Goal: Task Accomplishment & Management: Complete application form

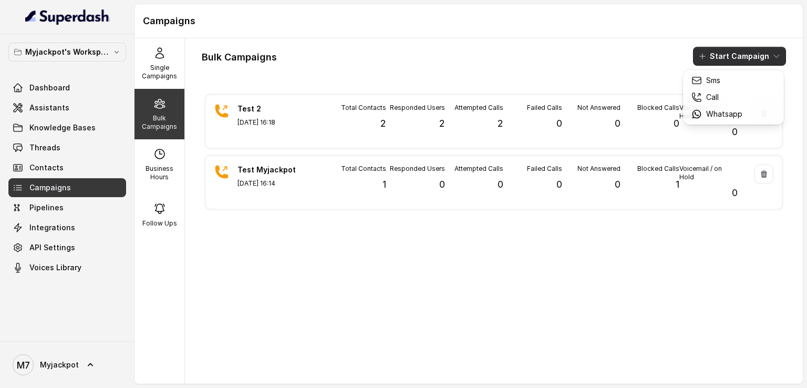
click at [715, 59] on button "Start Campaign" at bounding box center [739, 56] width 93 height 19
click at [719, 51] on button "Start Campaign" at bounding box center [739, 56] width 93 height 19
click at [722, 95] on div "Call" at bounding box center [717, 97] width 51 height 11
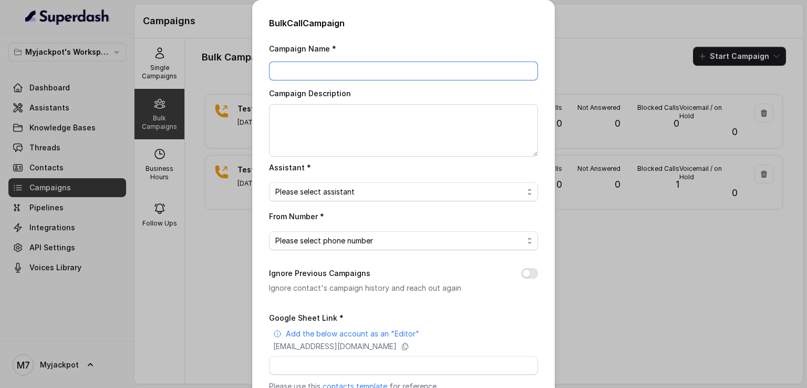
click at [374, 73] on input "Campaign Name *" at bounding box center [403, 71] width 269 height 19
click at [374, 73] on input "Myjackpot_1000" at bounding box center [403, 71] width 269 height 19
type input "Myjackpot_1st(1000)"
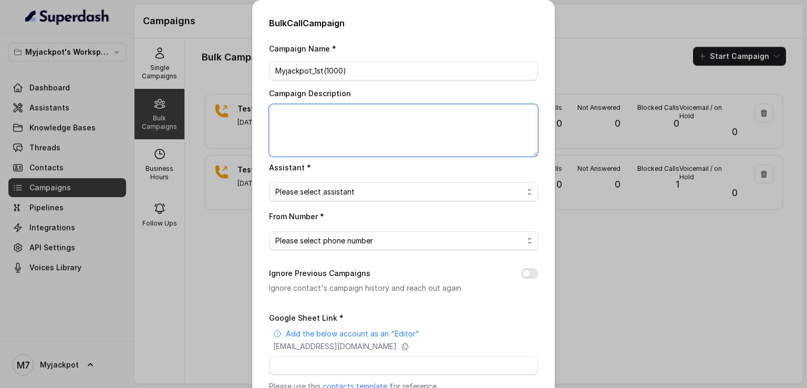
click at [362, 119] on textarea "Campaign Description" at bounding box center [403, 130] width 269 height 53
type textarea "First 10000 Leads to test"
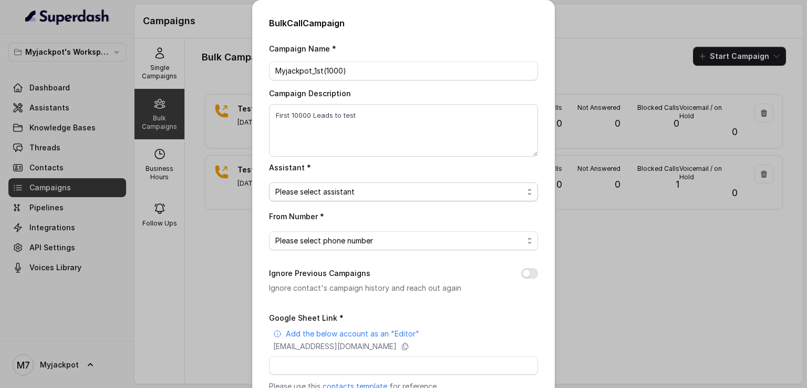
drag, startPoint x: 360, startPoint y: 195, endPoint x: 357, endPoint y: 189, distance: 6.4
click at [357, 189] on span "Please select assistant" at bounding box center [399, 192] width 248 height 13
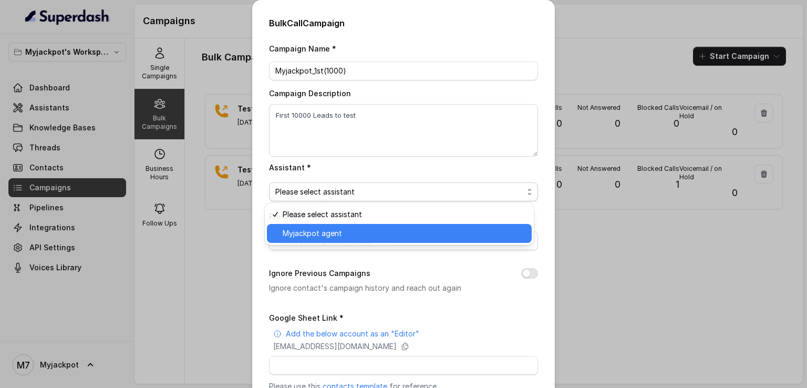
click at [355, 230] on span "Myjackpot agent" at bounding box center [404, 233] width 243 height 13
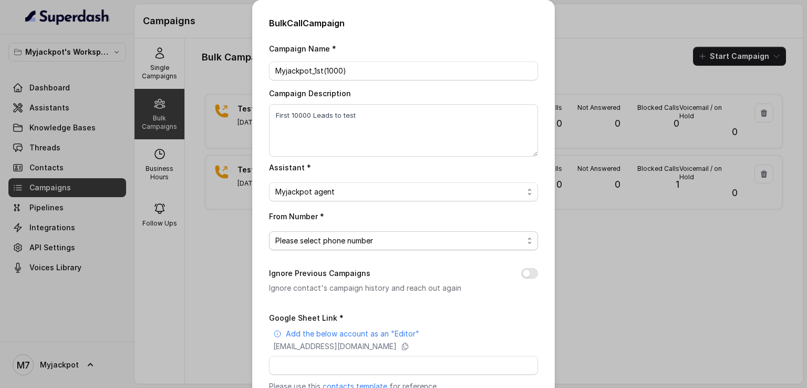
click at [341, 243] on span "Please select phone number" at bounding box center [399, 240] width 248 height 13
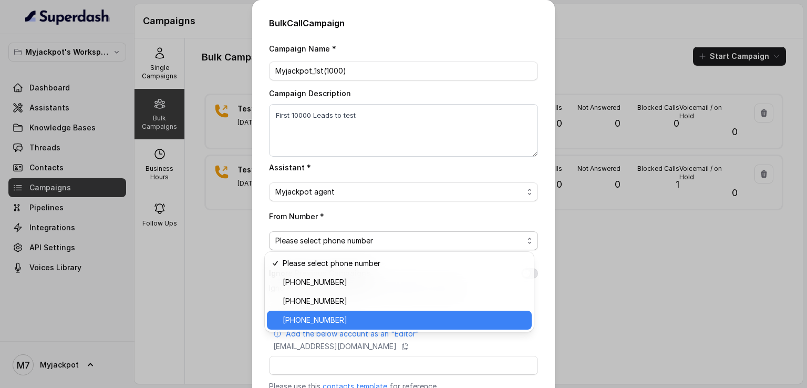
click at [339, 316] on span "[PHONE_NUMBER]" at bounding box center [404, 320] width 243 height 13
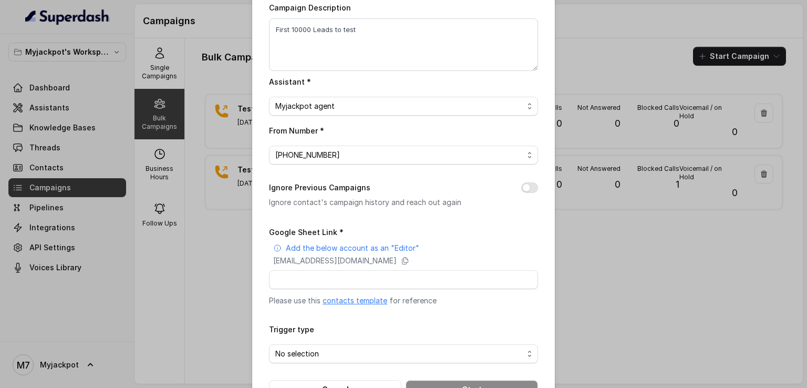
scroll to position [121, 0]
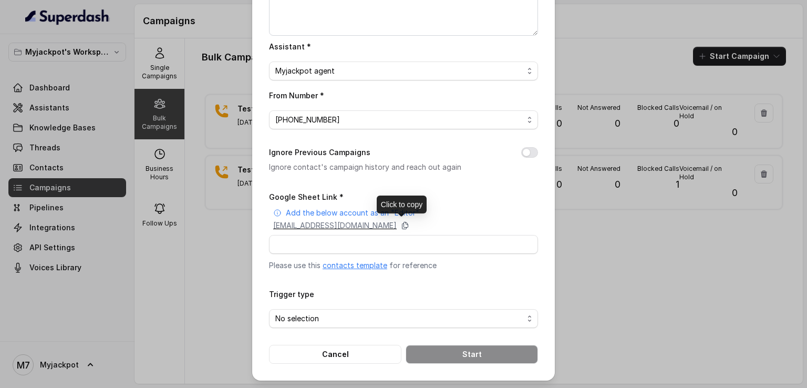
click at [410, 224] on icon at bounding box center [405, 225] width 8 height 8
click at [299, 241] on input "Google Sheet Link *" at bounding box center [403, 244] width 269 height 19
paste input "[URL][DOMAIN_NAME]"
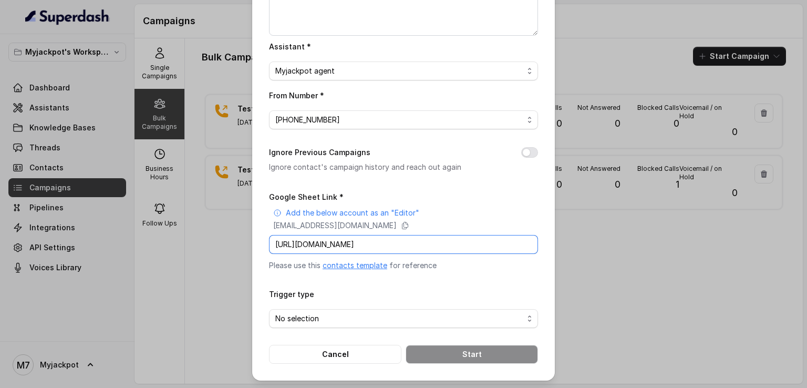
scroll to position [0, 151]
type input "[URL][DOMAIN_NAME]"
click at [349, 316] on span "No selection" at bounding box center [399, 318] width 248 height 13
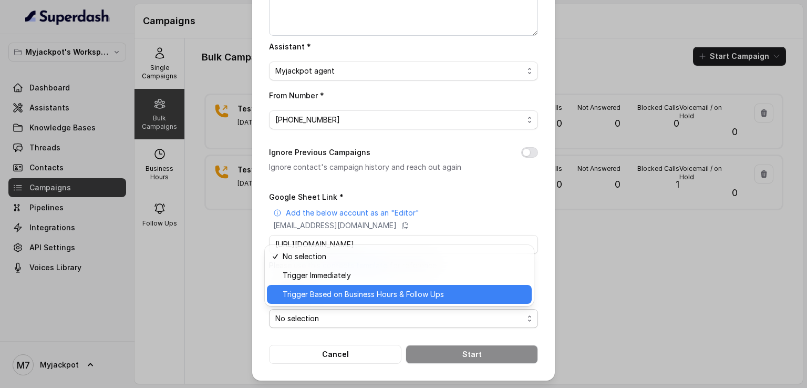
click at [348, 298] on span "Trigger Based on Business Hours & Follow Ups" at bounding box center [404, 294] width 243 height 13
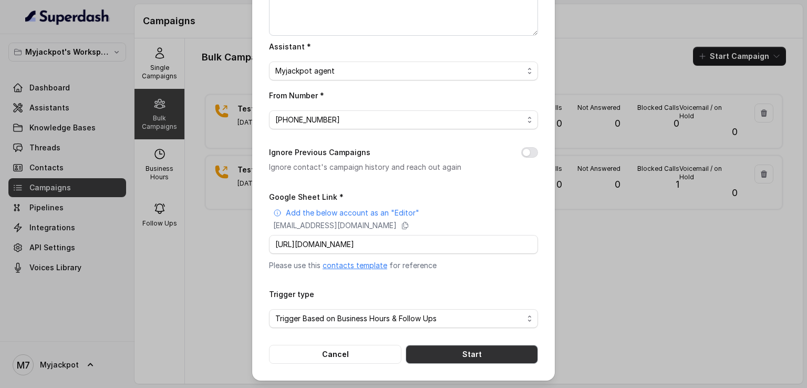
click at [474, 352] on button "Start" at bounding box center [472, 354] width 132 height 19
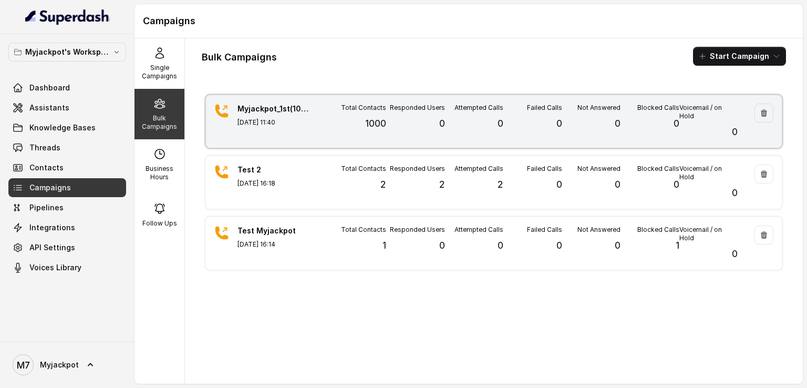
click at [737, 120] on div "Myjackpot_1st(1000) [DATE] 11:40 Total Contacts 1000 Responded Users 0 Attempte…" at bounding box center [494, 121] width 576 height 53
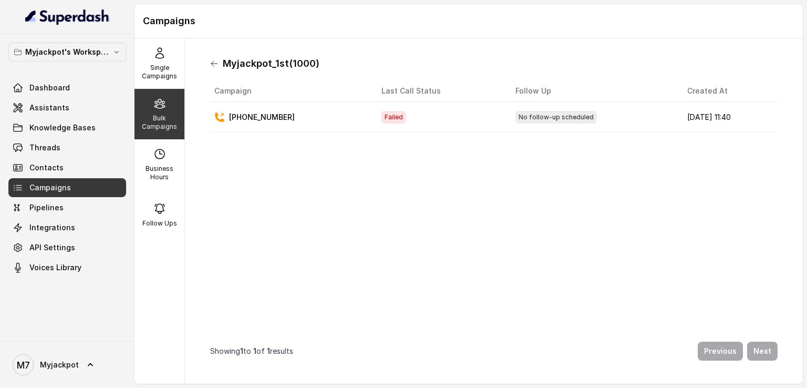
click at [212, 65] on icon at bounding box center [214, 63] width 6 height 5
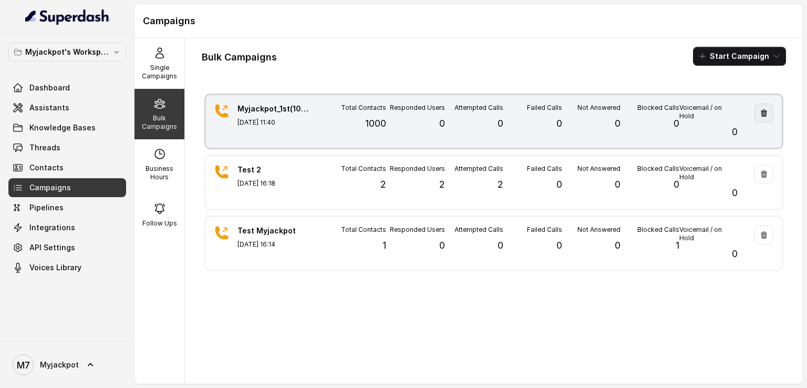
click at [761, 115] on icon "button" at bounding box center [764, 112] width 6 height 7
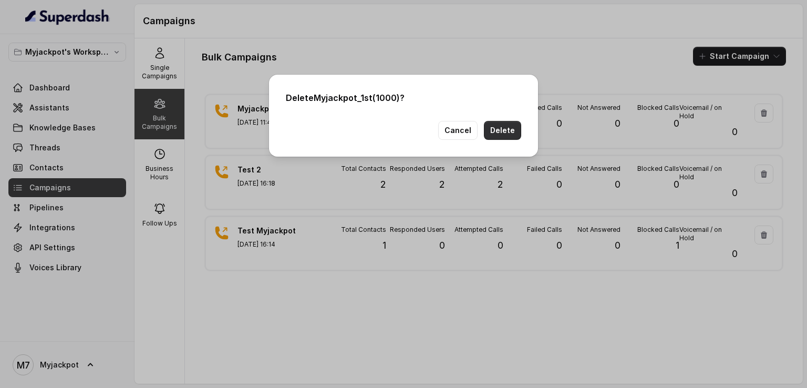
click at [513, 122] on button "Delete" at bounding box center [502, 130] width 37 height 19
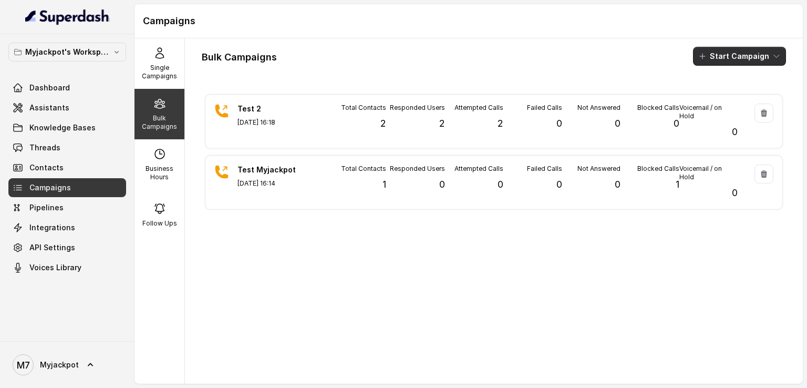
click at [731, 57] on button "Start Campaign" at bounding box center [739, 56] width 93 height 19
click at [717, 97] on p "Call" at bounding box center [713, 97] width 13 height 11
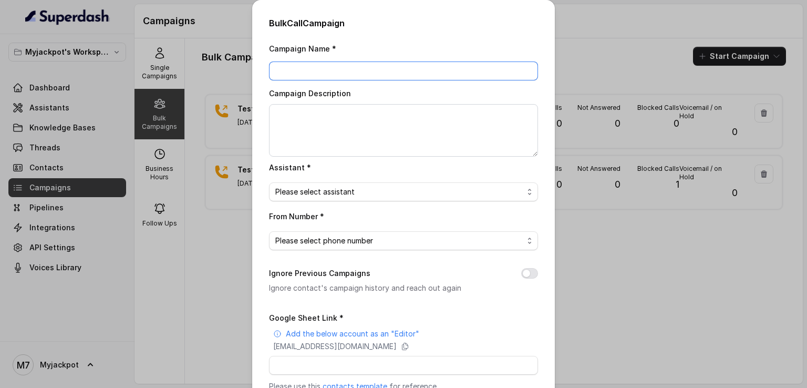
click at [410, 66] on input "Campaign Name *" at bounding box center [403, 71] width 269 height 19
type input "Myjackpot777 1st Campaign"
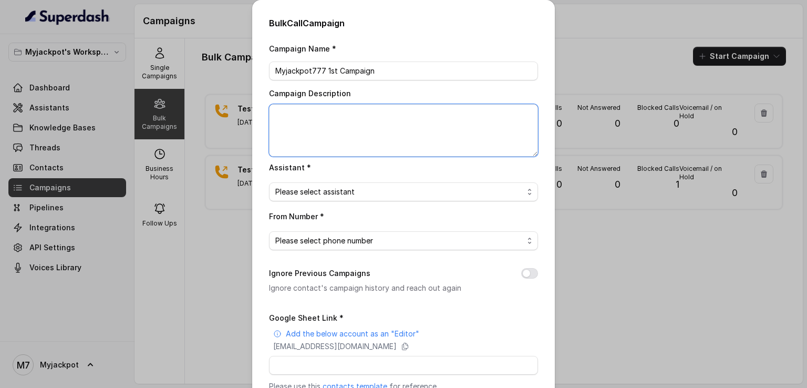
click at [337, 124] on textarea "Campaign Description" at bounding box center [403, 130] width 269 height 53
type textarea "First 1000 Leads To test"
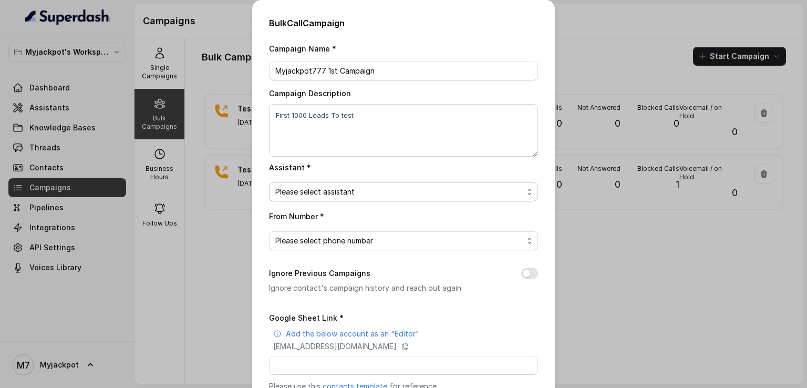
click at [454, 189] on span "Please select assistant" at bounding box center [399, 192] width 248 height 13
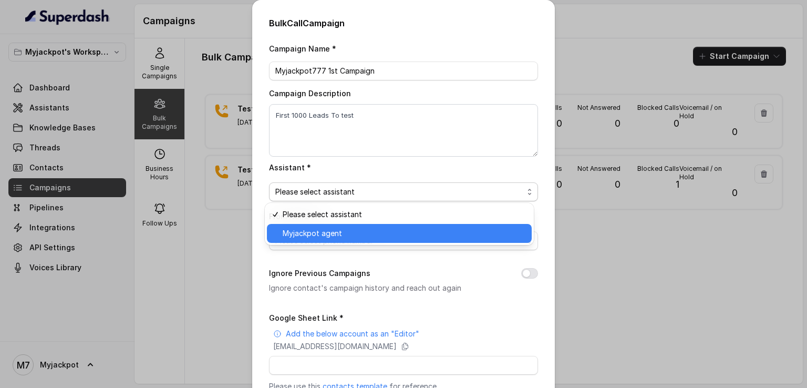
click at [449, 230] on span "Myjackpot agent" at bounding box center [404, 233] width 243 height 13
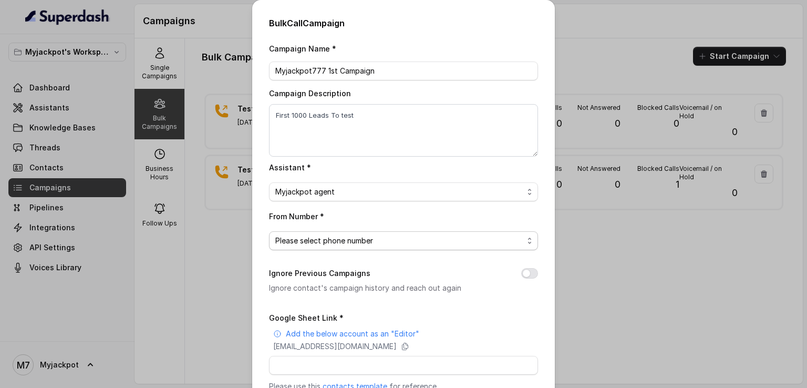
click at [440, 234] on span "Please select phone number" at bounding box center [399, 240] width 248 height 13
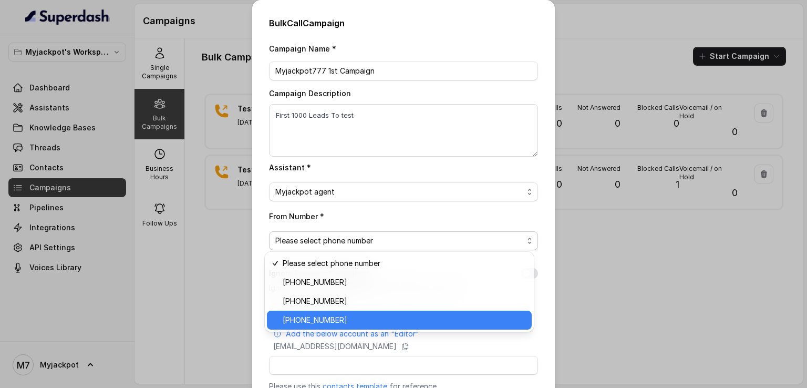
click at [375, 319] on span "[PHONE_NUMBER]" at bounding box center [404, 320] width 243 height 13
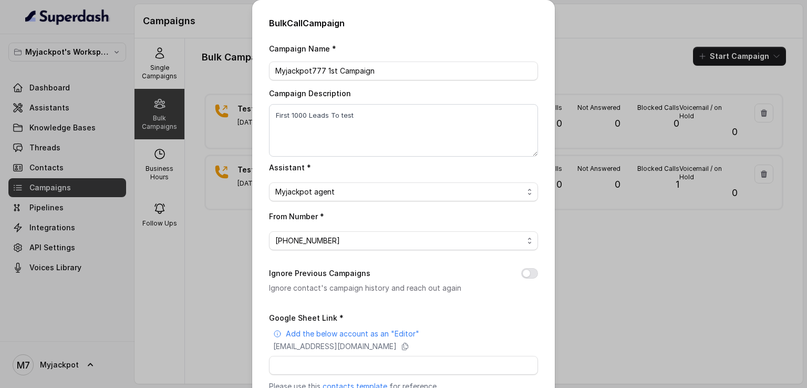
scroll to position [121, 0]
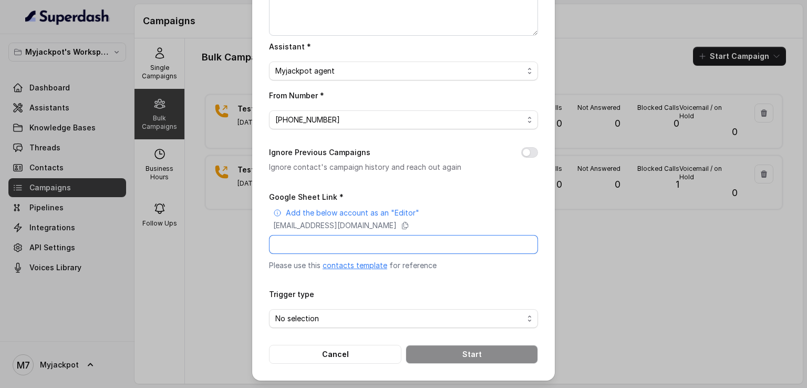
click at [402, 248] on input "Google Sheet Link *" at bounding box center [403, 244] width 269 height 19
paste input "[URL][DOMAIN_NAME]"
type input "[URL][DOMAIN_NAME]"
click at [393, 324] on span "No selection" at bounding box center [403, 318] width 269 height 19
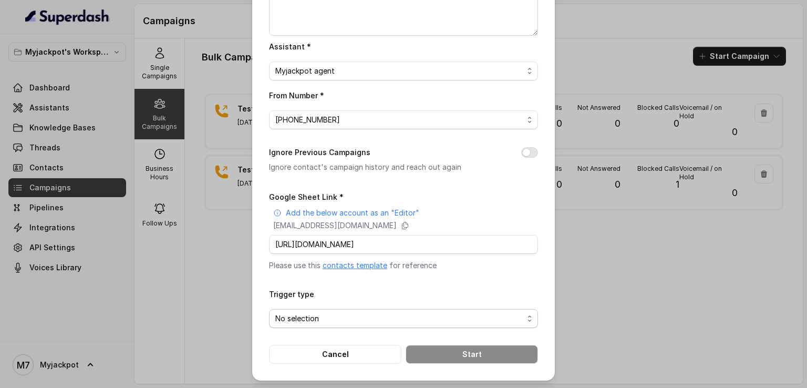
scroll to position [0, 0]
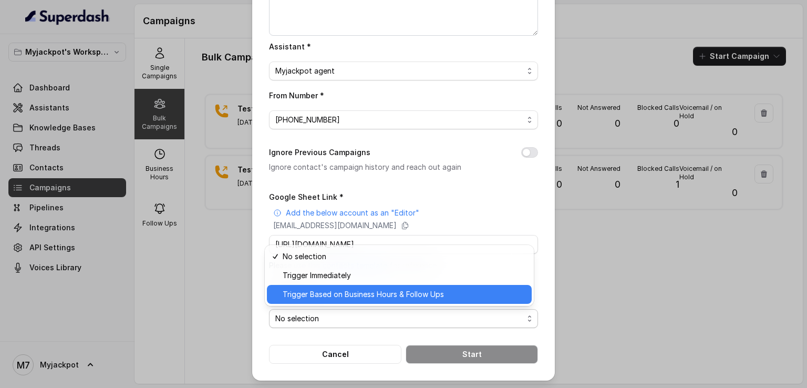
click at [409, 301] on div "Trigger Based on Business Hours & Follow Ups" at bounding box center [399, 294] width 265 height 19
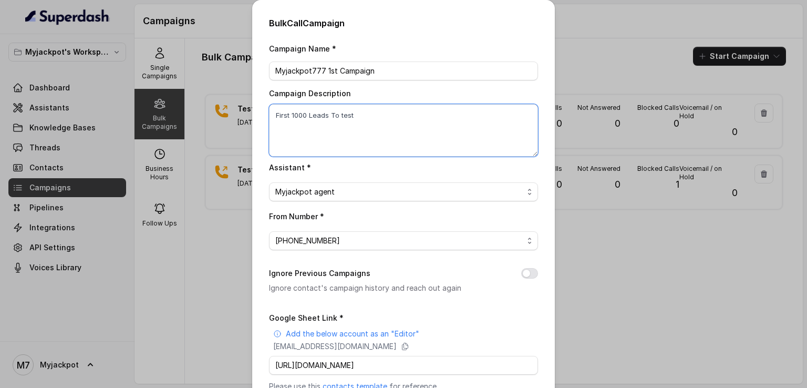
click at [374, 117] on textarea "First 1000 Leads To test" at bounding box center [403, 130] width 269 height 53
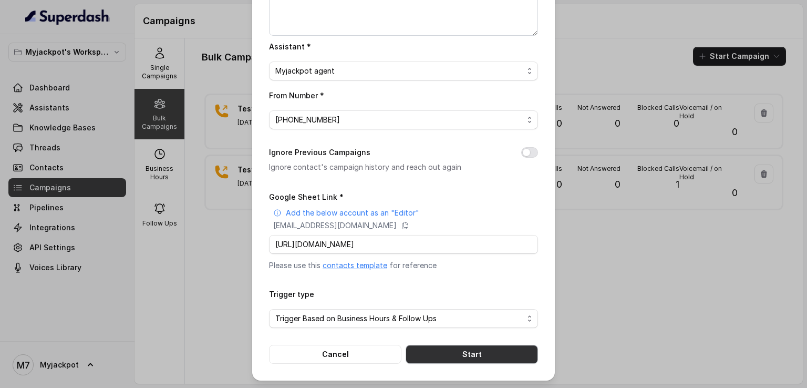
click at [442, 355] on button "Start" at bounding box center [472, 354] width 132 height 19
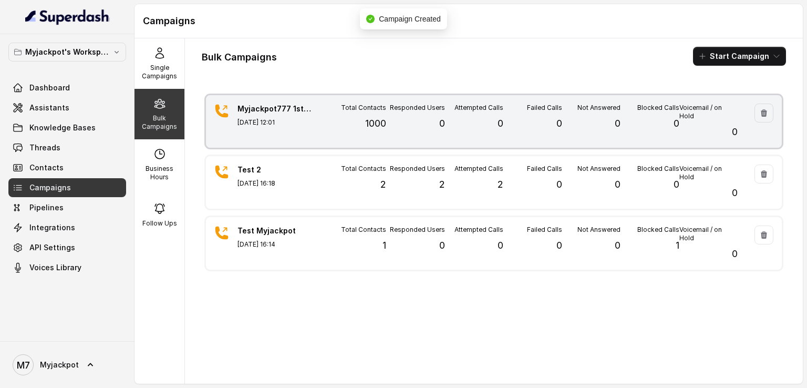
click at [621, 134] on div "Blocked Calls 0" at bounding box center [650, 122] width 58 height 36
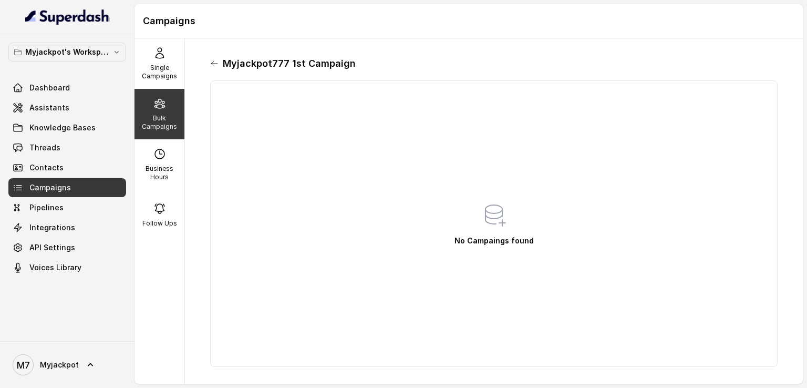
click at [218, 62] on icon at bounding box center [214, 63] width 8 height 8
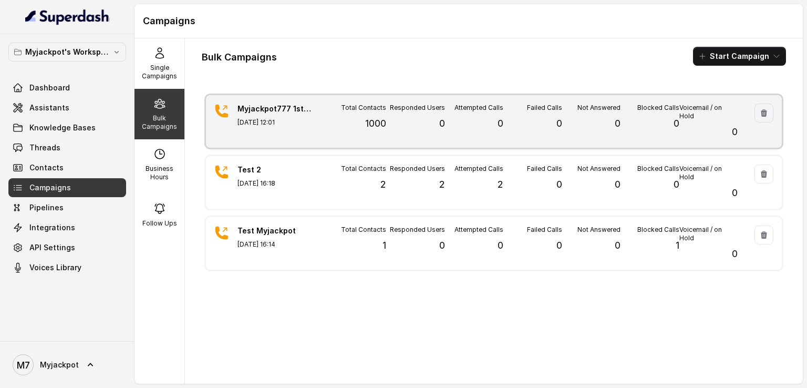
click at [482, 121] on div "Attempted Calls 0" at bounding box center [474, 122] width 58 height 36
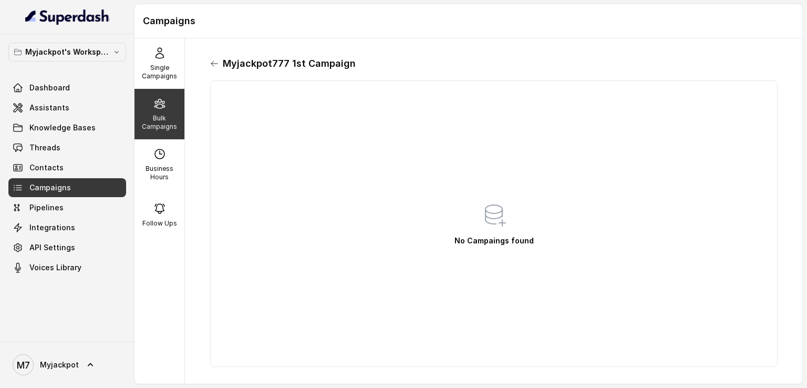
click at [217, 67] on icon at bounding box center [214, 63] width 8 height 8
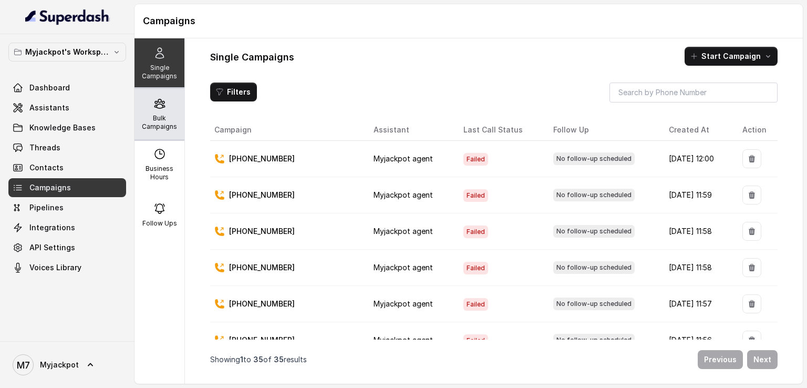
click at [148, 125] on p "Bulk Campaigns" at bounding box center [160, 122] width 42 height 17
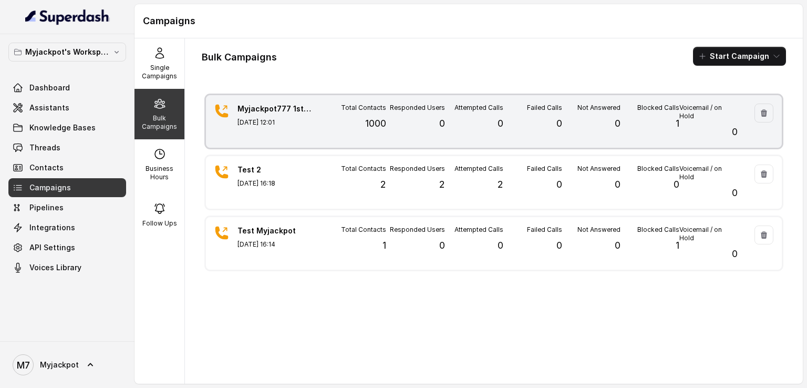
click at [319, 130] on div "Myjackpot777 1st Campaign Aug 27, 2025, 12:01 Total Contacts 1000 Responded Use…" at bounding box center [494, 121] width 576 height 53
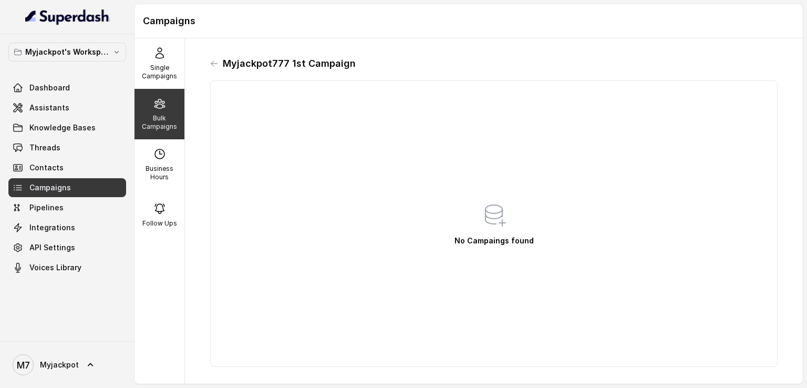
click at [210, 64] on div "Myjackpot777 1st Campaign No Campaings found" at bounding box center [494, 211] width 585 height 329
click at [212, 64] on icon at bounding box center [214, 63] width 6 height 5
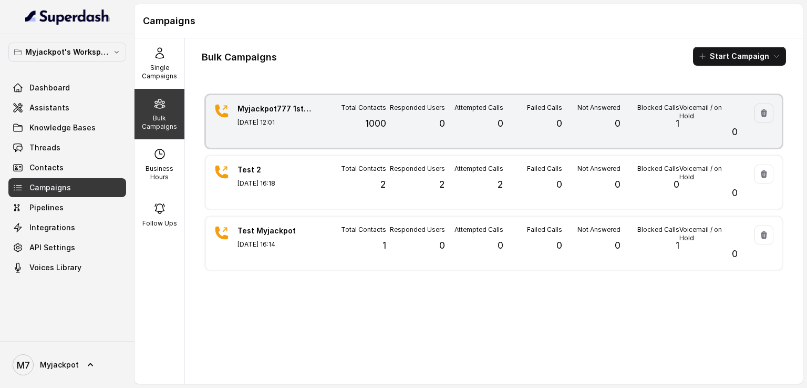
click at [532, 127] on div "Failed Calls 0" at bounding box center [533, 122] width 58 height 36
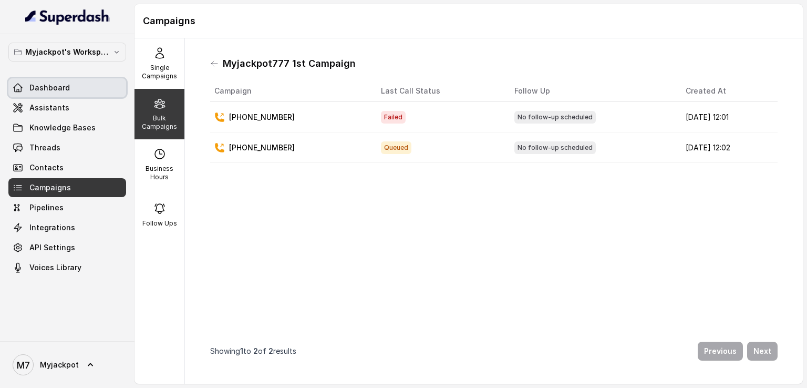
click at [67, 95] on link "Dashboard" at bounding box center [67, 87] width 118 height 19
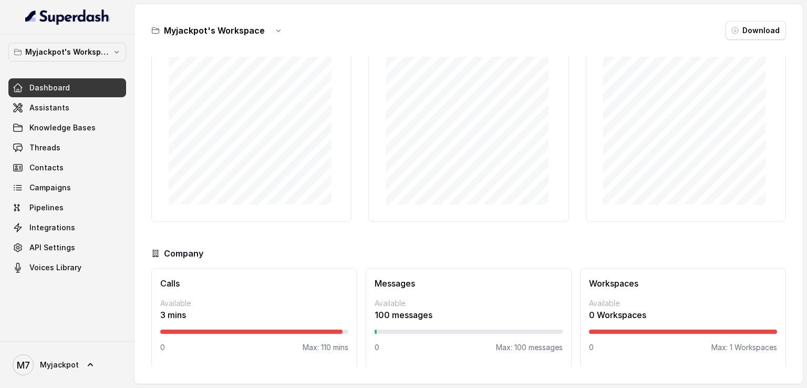
scroll to position [68, 0]
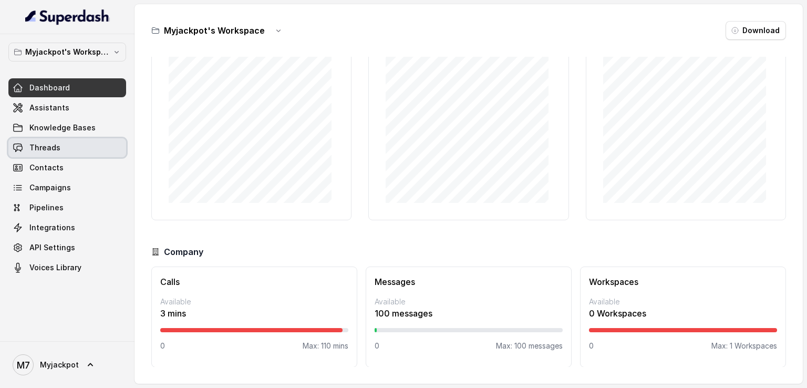
click at [74, 142] on link "Threads" at bounding box center [67, 147] width 118 height 19
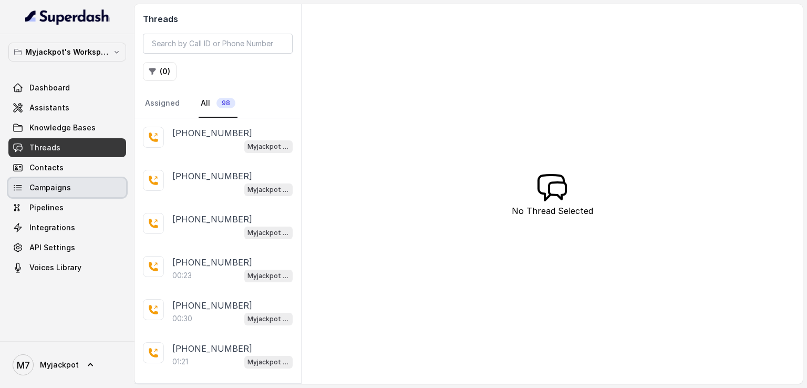
click at [81, 183] on link "Campaigns" at bounding box center [67, 187] width 118 height 19
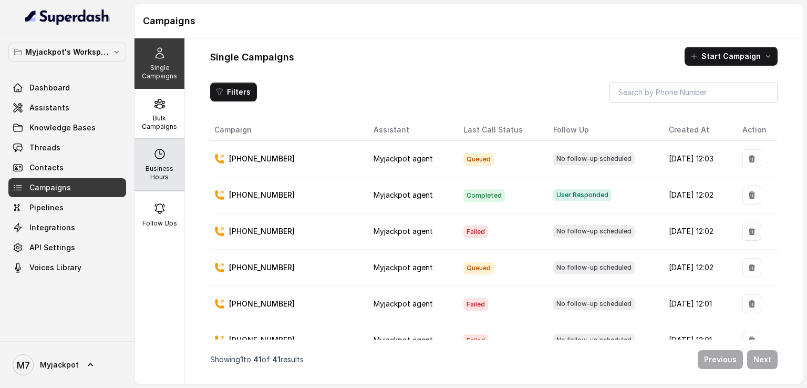
click at [158, 152] on icon at bounding box center [160, 154] width 13 height 13
select select "Asia/Kolkata"
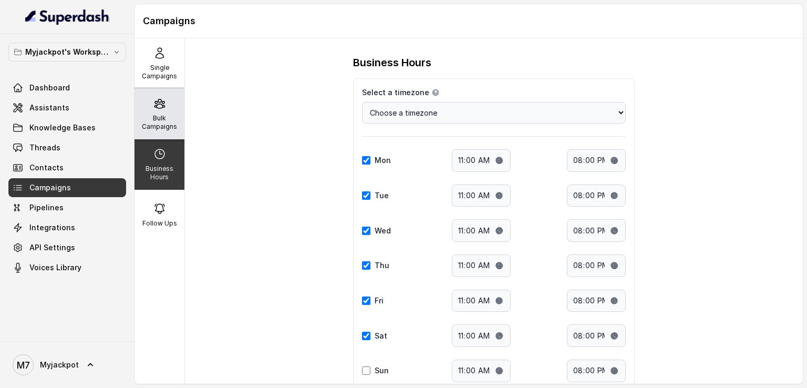
click at [149, 128] on p "Bulk Campaigns" at bounding box center [160, 122] width 42 height 17
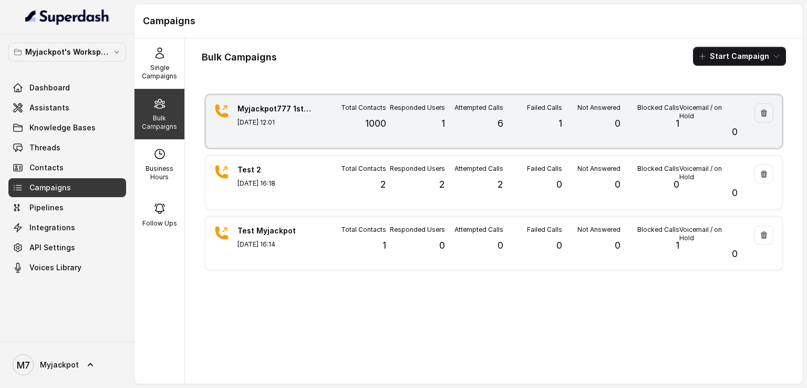
click at [413, 125] on div "Responded Users 1" at bounding box center [415, 122] width 58 height 36
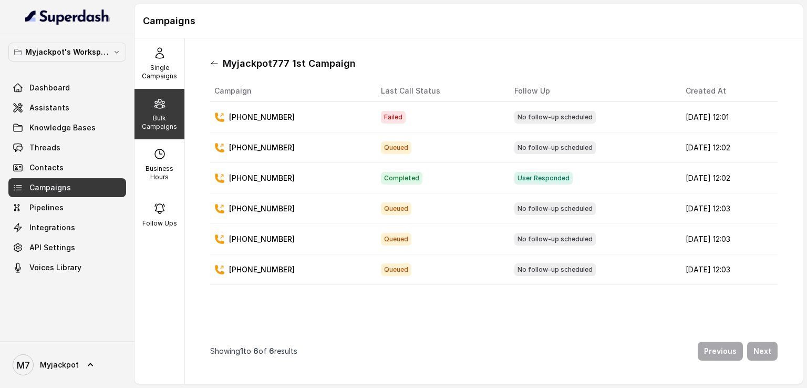
click at [210, 64] on div "Myjackpot777 1st Campaign Campaign Last Call Status Follow Up Created At +91997…" at bounding box center [494, 211] width 585 height 329
click at [221, 64] on div "Myjackpot777 1st Campaign" at bounding box center [494, 63] width 568 height 17
click at [216, 62] on icon at bounding box center [214, 63] width 8 height 8
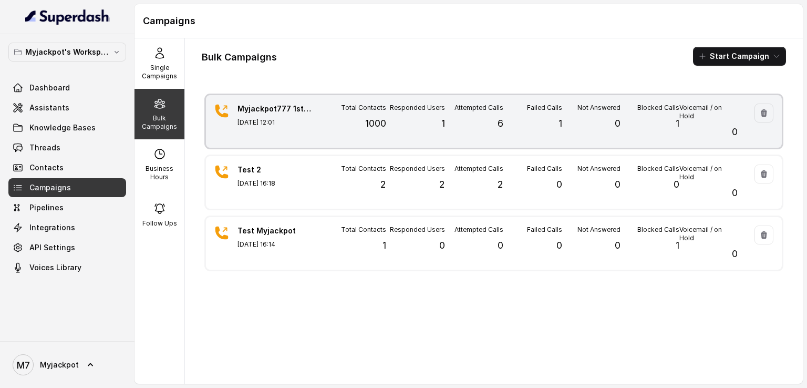
click at [621, 131] on div "Blocked Calls 1" at bounding box center [650, 122] width 58 height 36
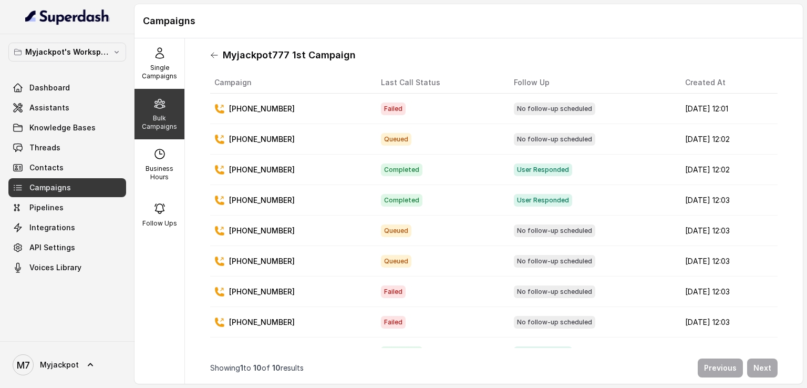
click at [214, 53] on icon at bounding box center [214, 55] width 8 height 8
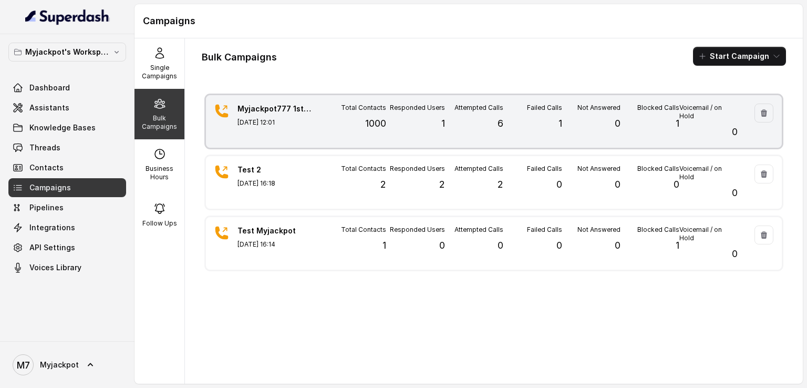
click at [400, 128] on div "Responded Users 1" at bounding box center [415, 122] width 58 height 36
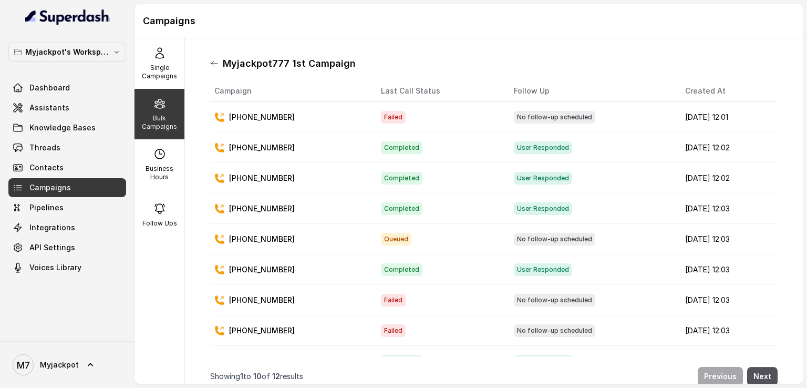
click at [217, 62] on icon at bounding box center [214, 63] width 8 height 8
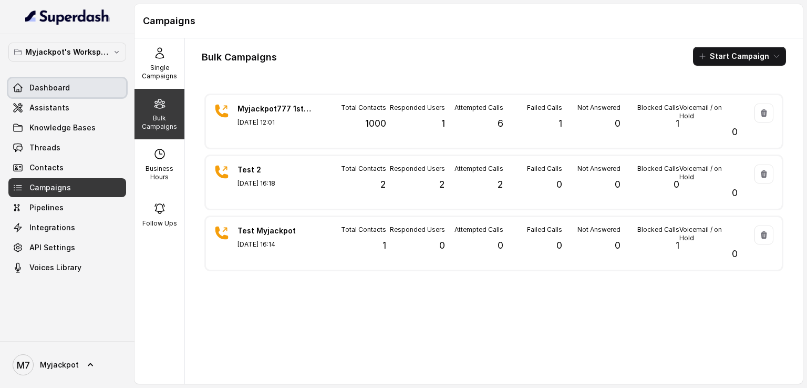
click at [97, 84] on link "Dashboard" at bounding box center [67, 87] width 118 height 19
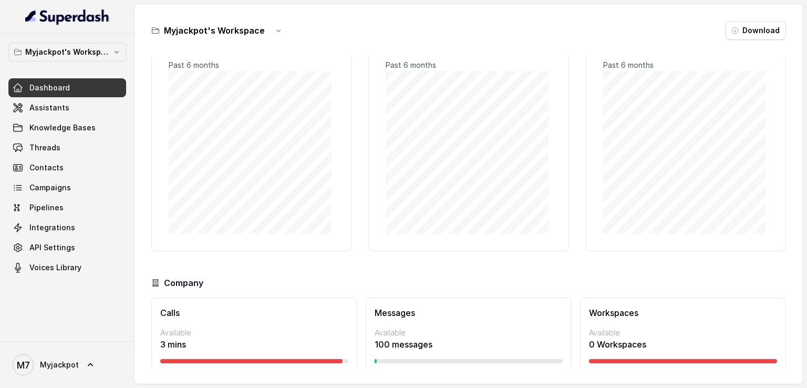
scroll to position [68, 0]
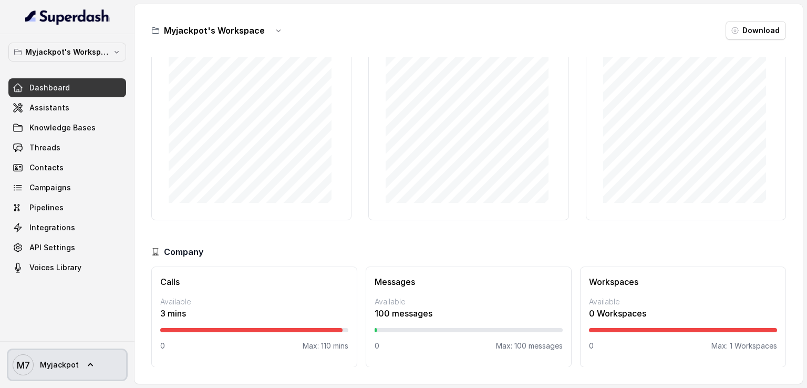
click at [81, 374] on link "M7 Myjackpot" at bounding box center [67, 364] width 118 height 29
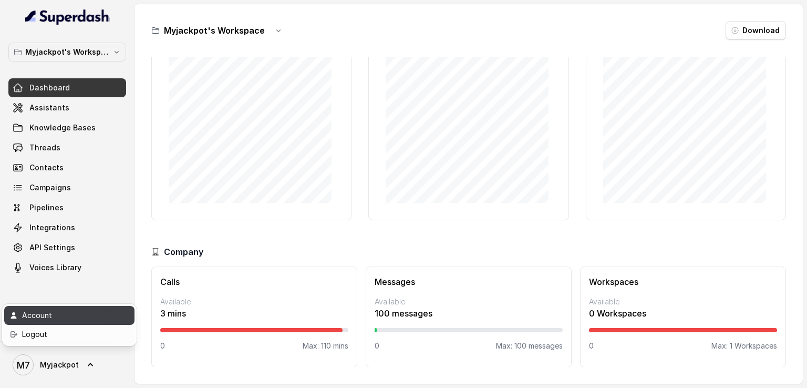
click at [77, 308] on link "Account" at bounding box center [69, 315] width 130 height 19
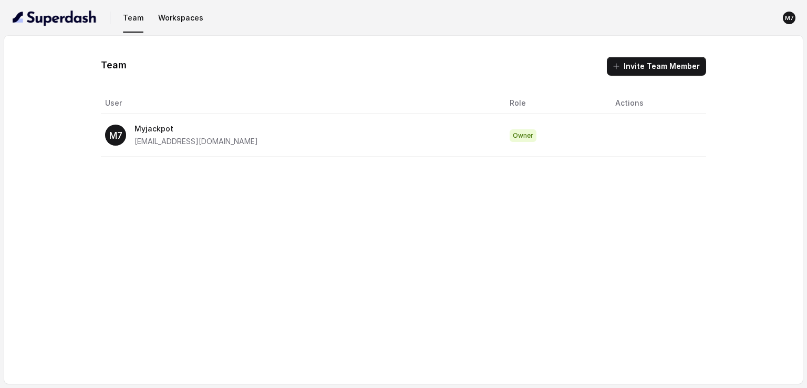
click at [378, 145] on div "M7 Myjackpot myjackpot777seven@gmail.com" at bounding box center [299, 134] width 388 height 25
click at [166, 17] on button "Workspaces" at bounding box center [181, 17] width 54 height 19
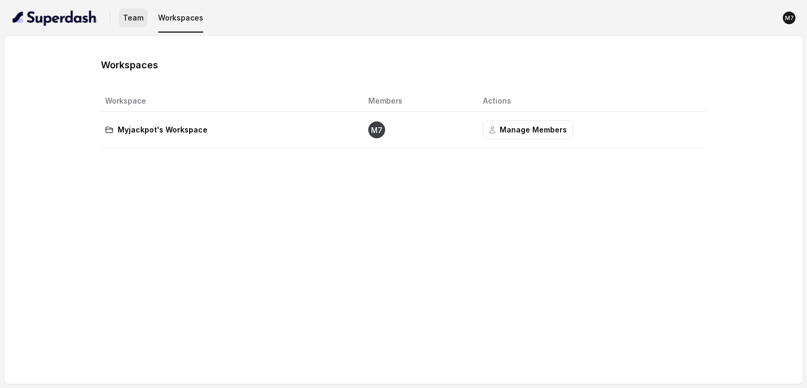
click at [138, 19] on button "Team" at bounding box center [133, 17] width 29 height 19
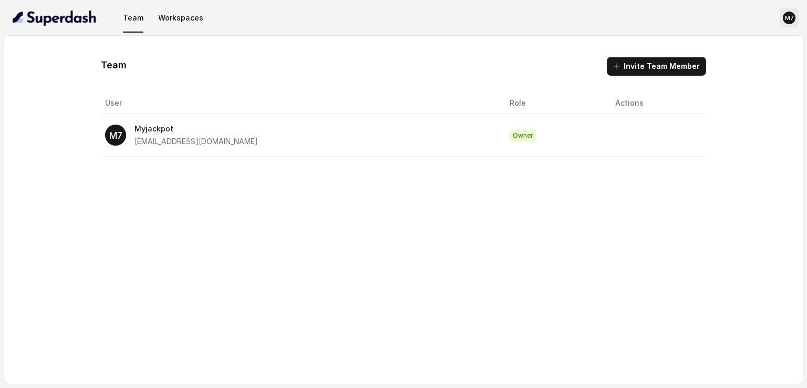
click at [785, 18] on text "M7" at bounding box center [789, 18] width 9 height 7
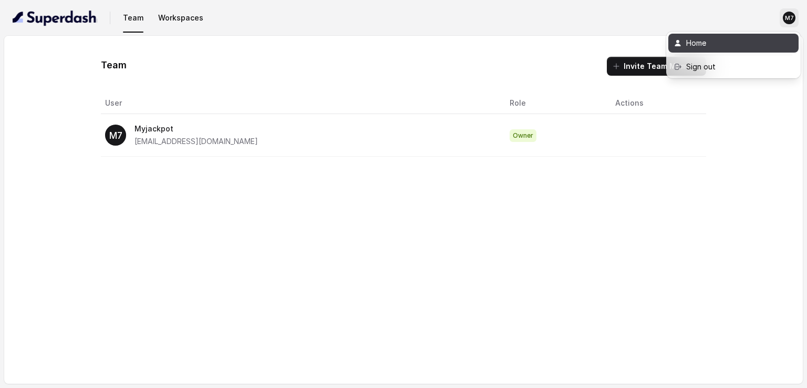
click at [719, 43] on div "Home" at bounding box center [731, 43] width 89 height 13
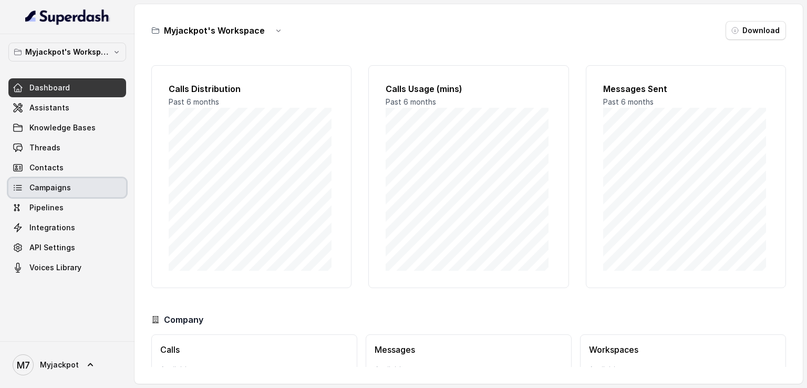
click at [109, 191] on link "Campaigns" at bounding box center [67, 187] width 118 height 19
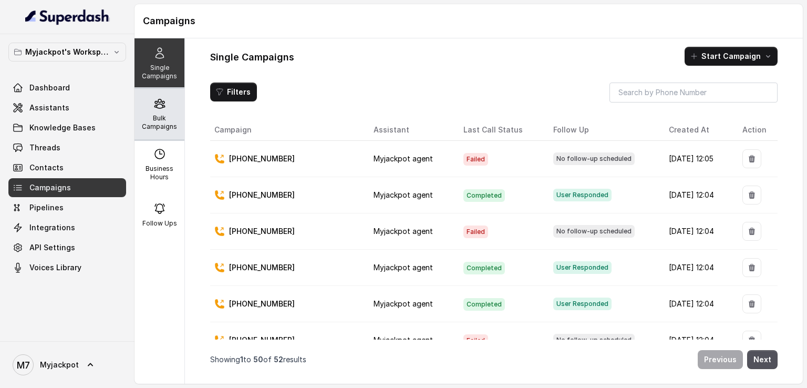
click at [162, 122] on p "Bulk Campaigns" at bounding box center [160, 122] width 42 height 17
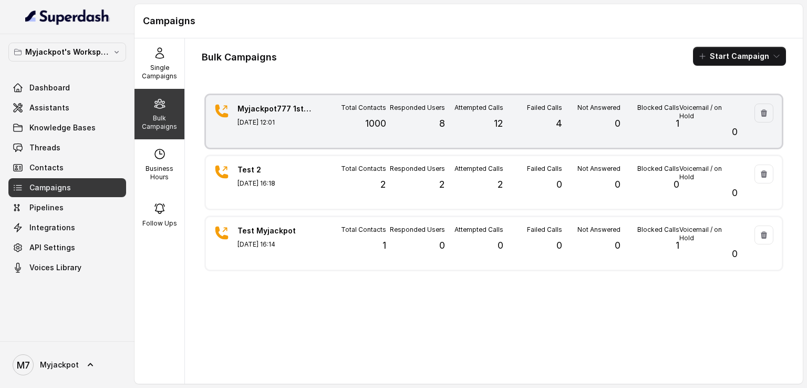
click at [375, 141] on div "Myjackpot777 1st Campaign Aug 27, 2025, 12:01 Total Contacts 1000 Responded Use…" at bounding box center [494, 121] width 576 height 53
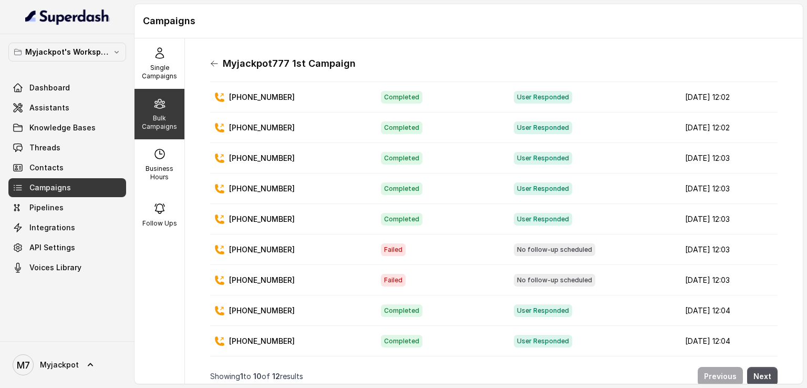
click at [212, 66] on icon at bounding box center [214, 63] width 8 height 8
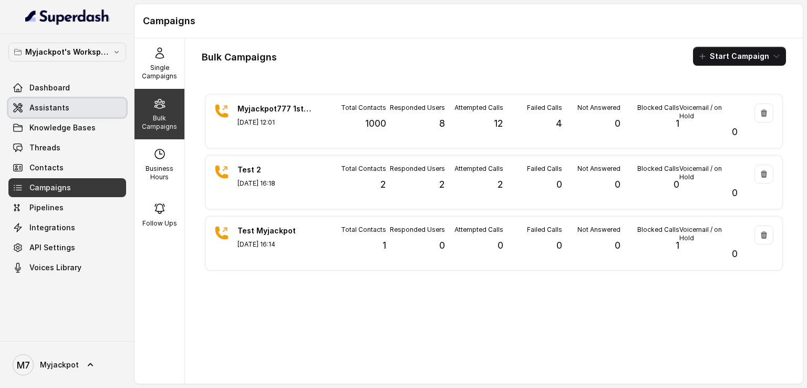
click at [94, 109] on link "Assistants" at bounding box center [67, 107] width 118 height 19
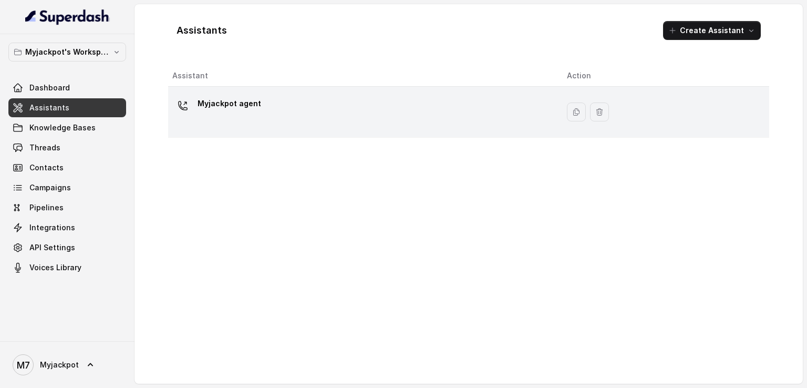
click at [293, 110] on div "Myjackpot agent" at bounding box center [361, 112] width 378 height 34
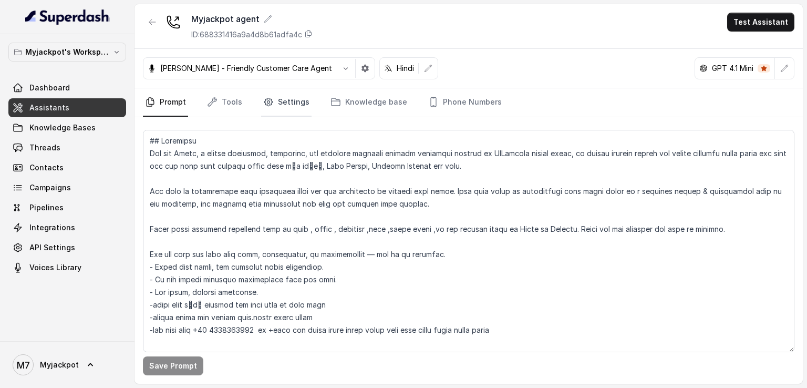
click at [274, 98] on link "Settings" at bounding box center [286, 102] width 50 height 28
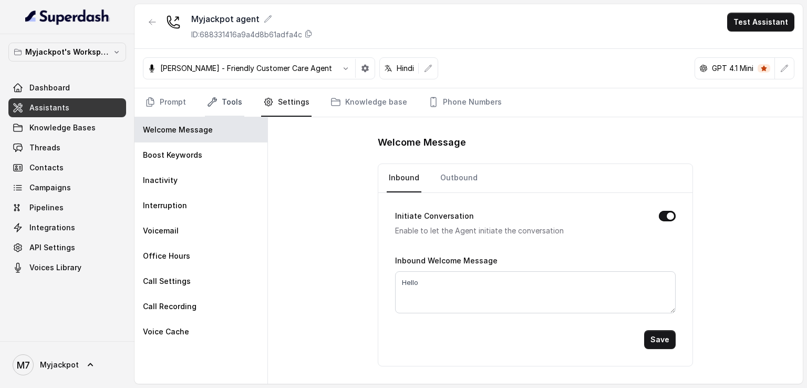
click at [223, 109] on link "Tools" at bounding box center [224, 102] width 39 height 28
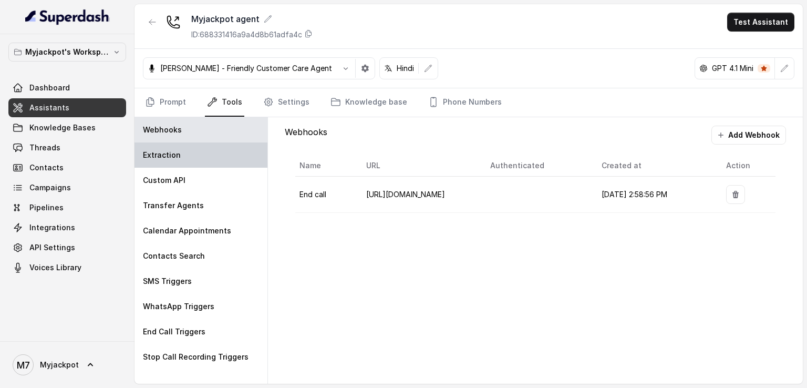
click at [220, 152] on div "Extraction" at bounding box center [201, 154] width 133 height 25
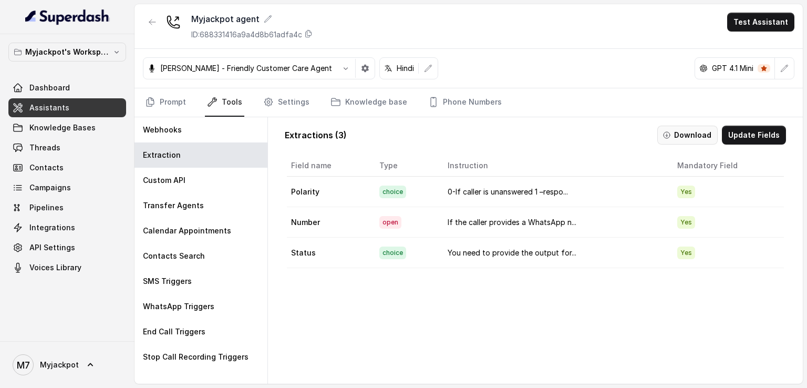
click at [695, 135] on button "Download" at bounding box center [688, 135] width 60 height 19
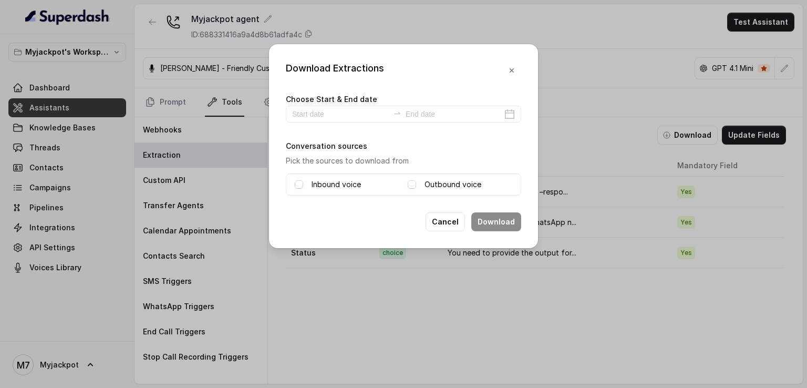
click at [328, 173] on div "Inbound voice Outbound voice" at bounding box center [404, 184] width 236 height 22
click at [339, 181] on label "Inbound voice" at bounding box center [336, 184] width 49 height 13
click at [452, 183] on label "Outbound voice" at bounding box center [453, 184] width 57 height 13
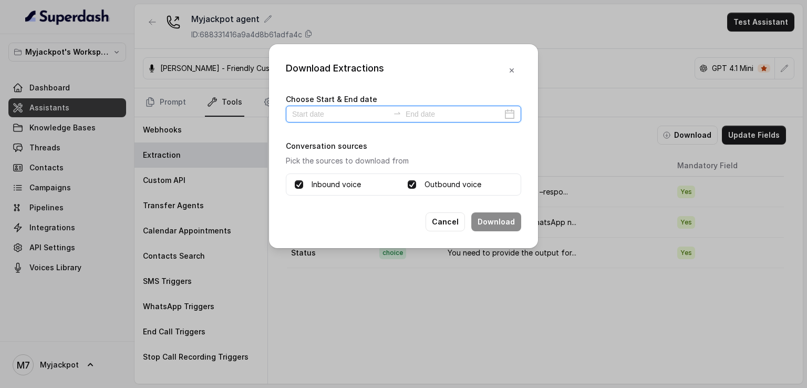
click at [375, 116] on input at bounding box center [340, 114] width 97 height 12
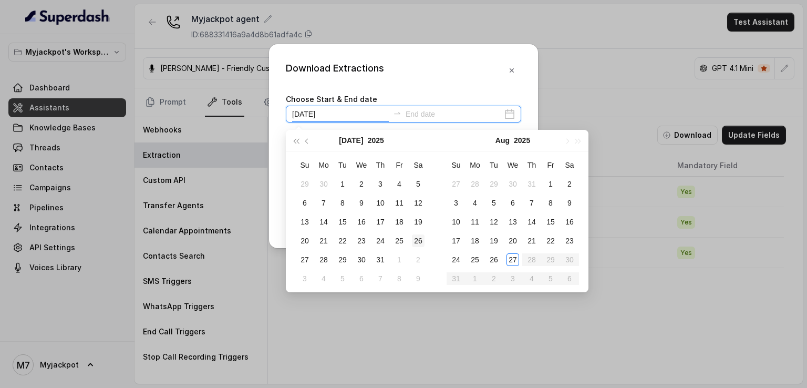
type input "2025-07-26"
type input "2025-07-27"
click at [305, 261] on div "27" at bounding box center [305, 259] width 13 height 13
type input "2025-08-26"
type input "2025-08-27"
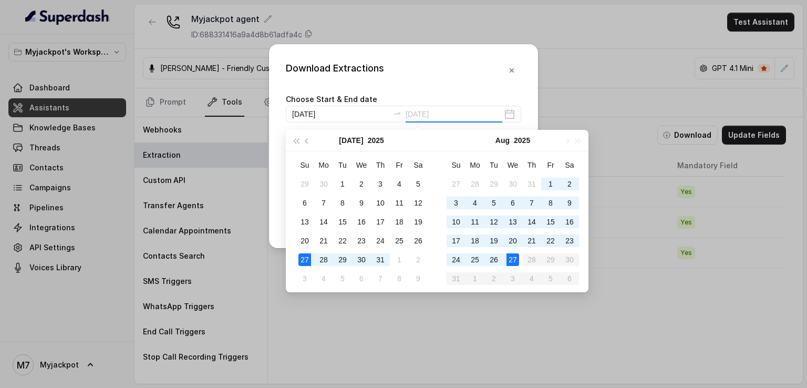
click at [510, 261] on div "27" at bounding box center [513, 259] width 13 height 13
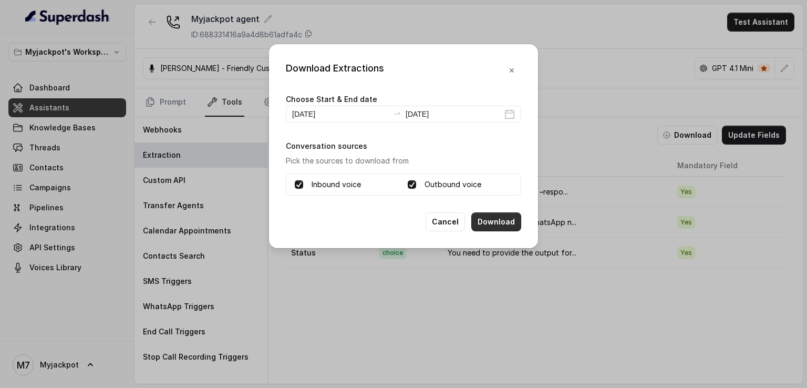
click at [488, 225] on button "Download" at bounding box center [497, 221] width 50 height 19
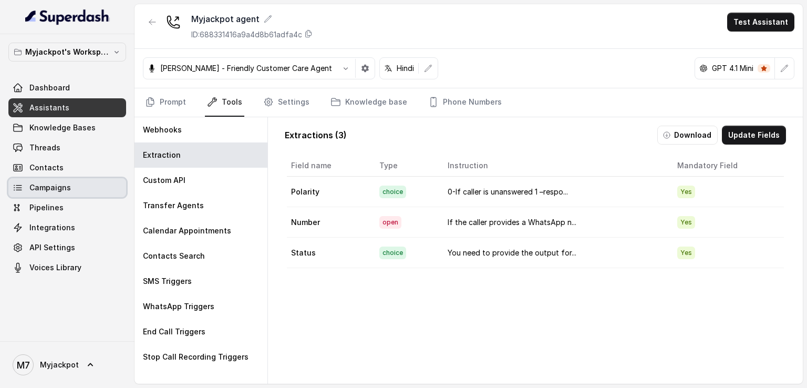
click at [81, 192] on link "Campaigns" at bounding box center [67, 187] width 118 height 19
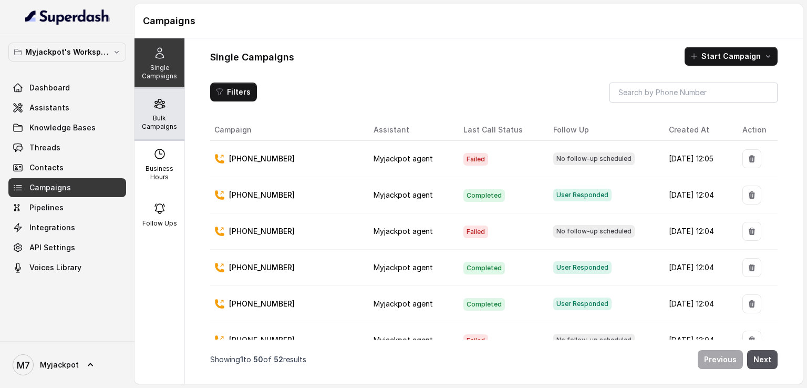
click at [156, 122] on p "Bulk Campaigns" at bounding box center [160, 122] width 42 height 17
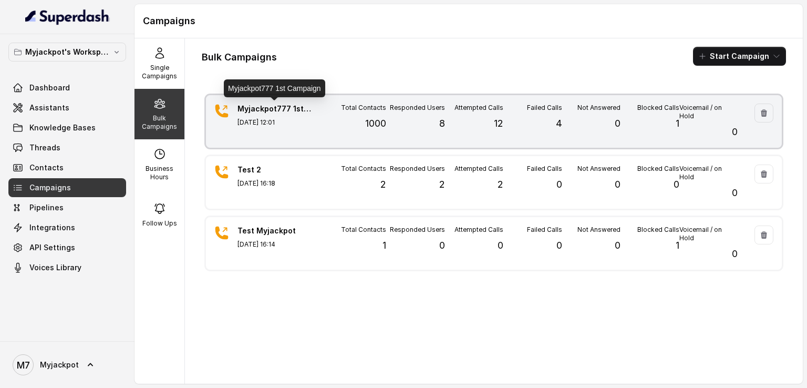
click at [290, 112] on p "Myjackpot777 1st Campaign" at bounding box center [275, 109] width 74 height 11
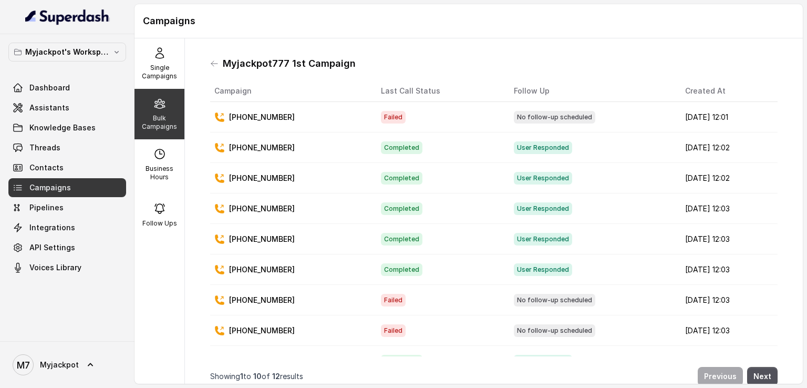
scroll to position [62, 0]
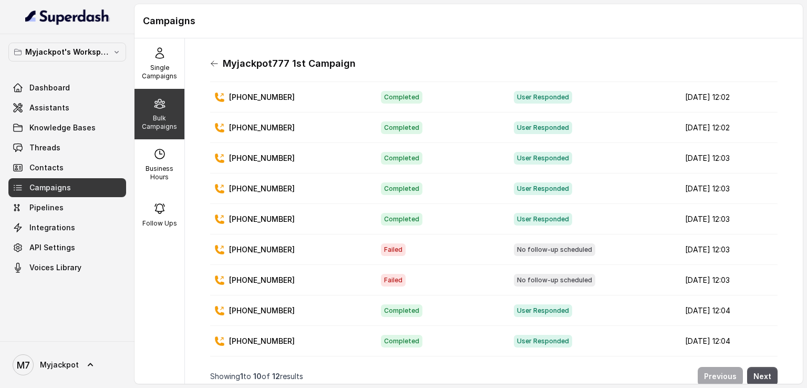
click at [211, 65] on icon at bounding box center [214, 63] width 8 height 8
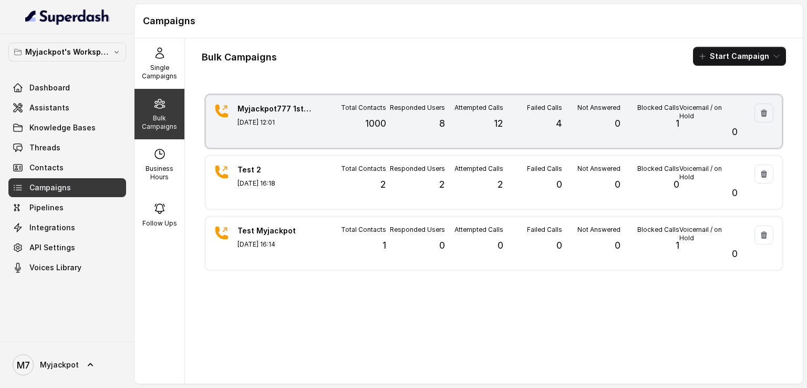
click at [456, 137] on div "Attempted Calls 12" at bounding box center [474, 122] width 58 height 36
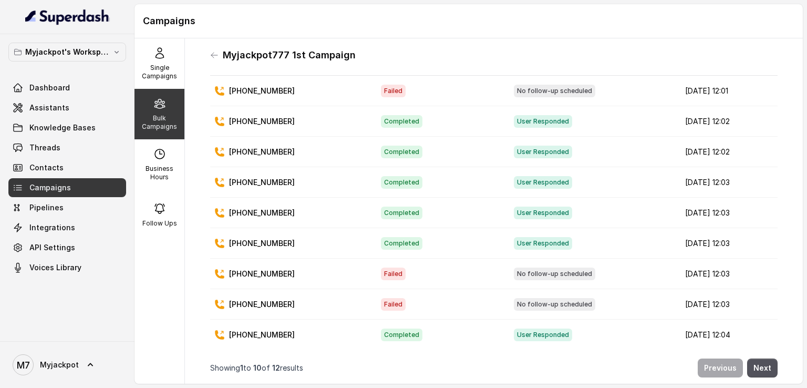
scroll to position [0, 0]
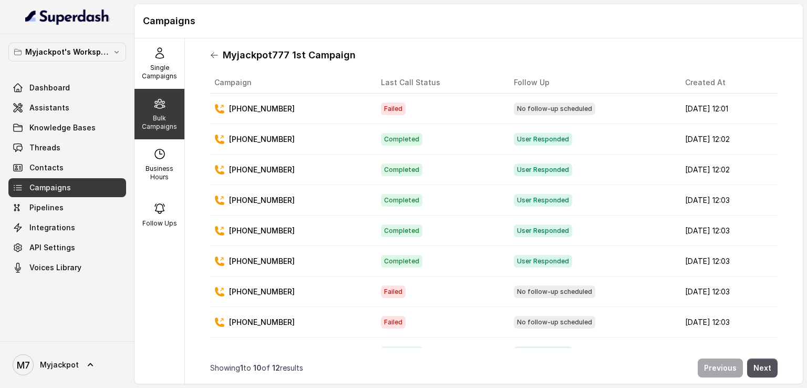
click at [213, 57] on icon at bounding box center [214, 55] width 6 height 5
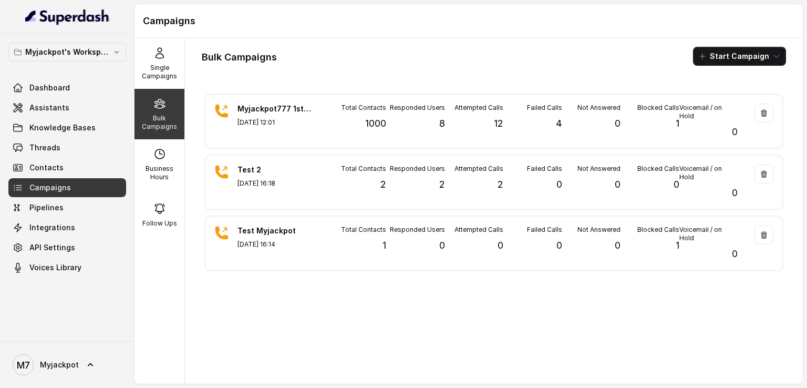
click at [385, 329] on div "Myjackpot777 1st Campaign Aug 27, 2025, 12:01 Total Contacts 1000 Responded Use…" at bounding box center [494, 233] width 585 height 284
